Goal: Navigation & Orientation: Find specific page/section

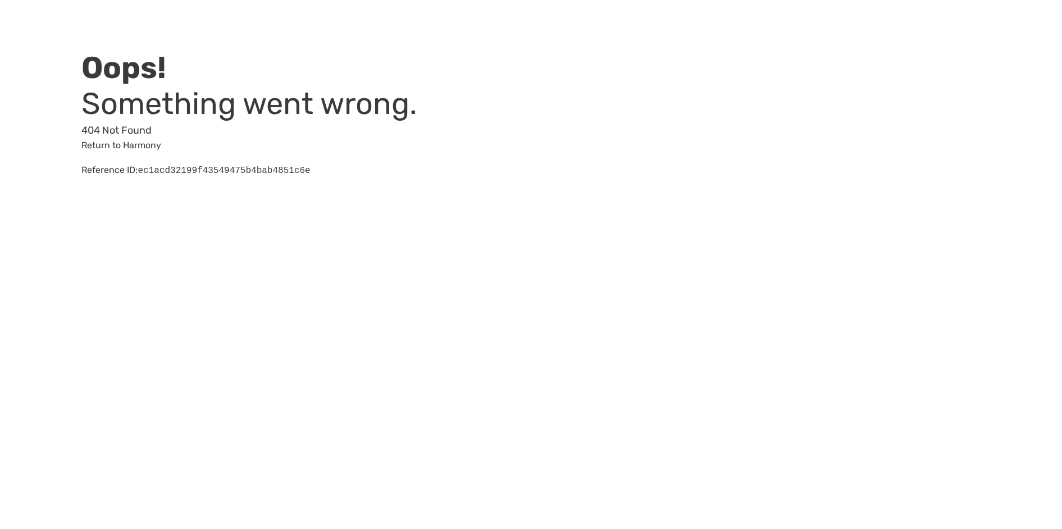
drag, startPoint x: 150, startPoint y: 145, endPoint x: 435, endPoint y: 151, distance: 285.4
click at [150, 145] on link "Return to Harmony" at bounding box center [121, 145] width 80 height 11
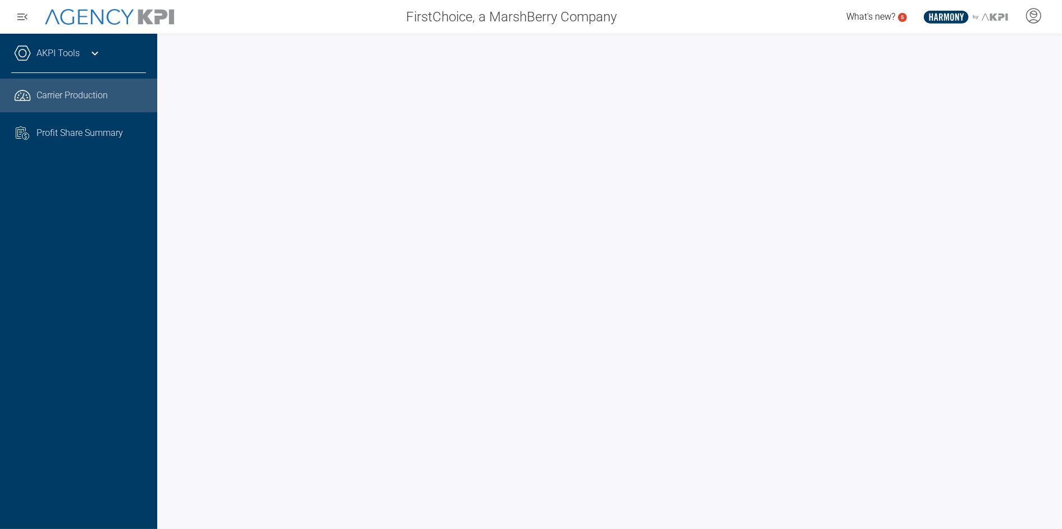
click at [162, 122] on div at bounding box center [609, 281] width 905 height 495
click at [161, 150] on div at bounding box center [609, 281] width 905 height 495
click at [165, 224] on div at bounding box center [609, 281] width 905 height 495
click at [162, 233] on div at bounding box center [609, 281] width 905 height 495
click at [162, 229] on div at bounding box center [609, 281] width 905 height 495
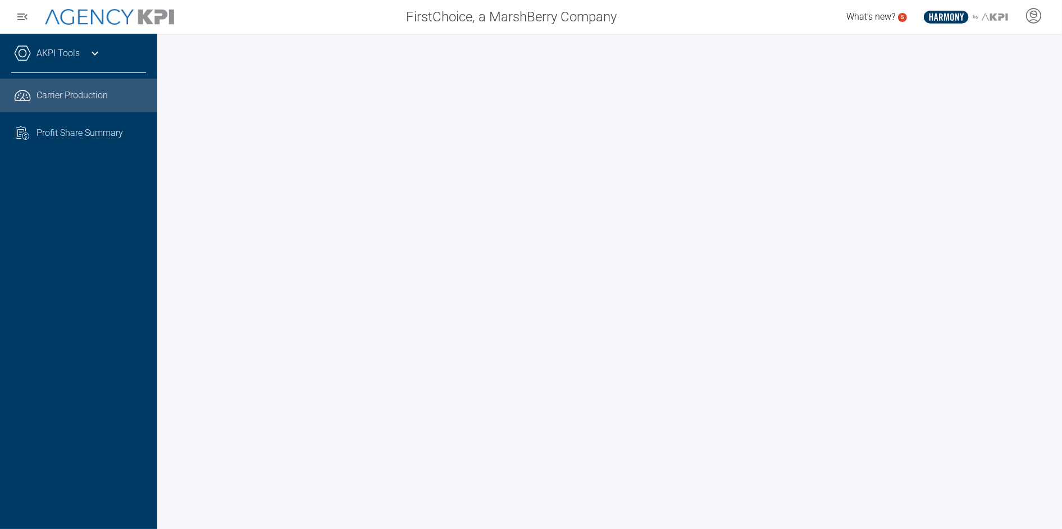
click at [168, 258] on div at bounding box center [609, 281] width 905 height 495
click at [154, 229] on div "AKPI Tools Core Production Data Upload Agency Code Mapping Carrier Data Health …" at bounding box center [78, 281] width 157 height 495
